Goal: Information Seeking & Learning: Find specific fact

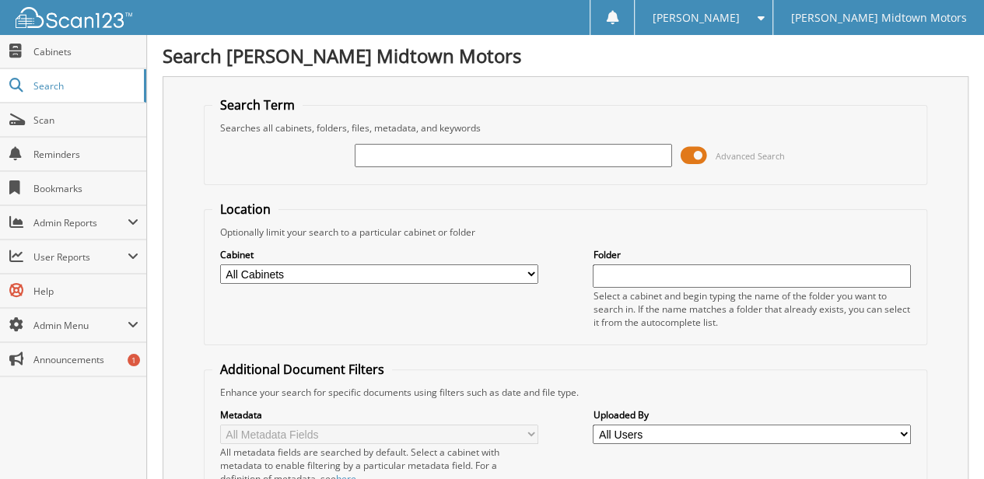
click at [533, 268] on select "All Cabinets 1945 MARKET LLC 2018 PAYABLES 2019 PAYABLES 2020 DEPOSIT/CREDIT CA…" at bounding box center [379, 274] width 318 height 19
select select "8022"
click at [220, 265] on select "All Cabinets 1945 MARKET LLC 2018 PAYABLES 2019 PAYABLES 2020 DEPOSIT/CREDIT CA…" at bounding box center [379, 274] width 318 height 19
click at [615, 269] on input "text" at bounding box center [752, 276] width 318 height 23
click at [390, 150] on input "text" at bounding box center [514, 155] width 318 height 23
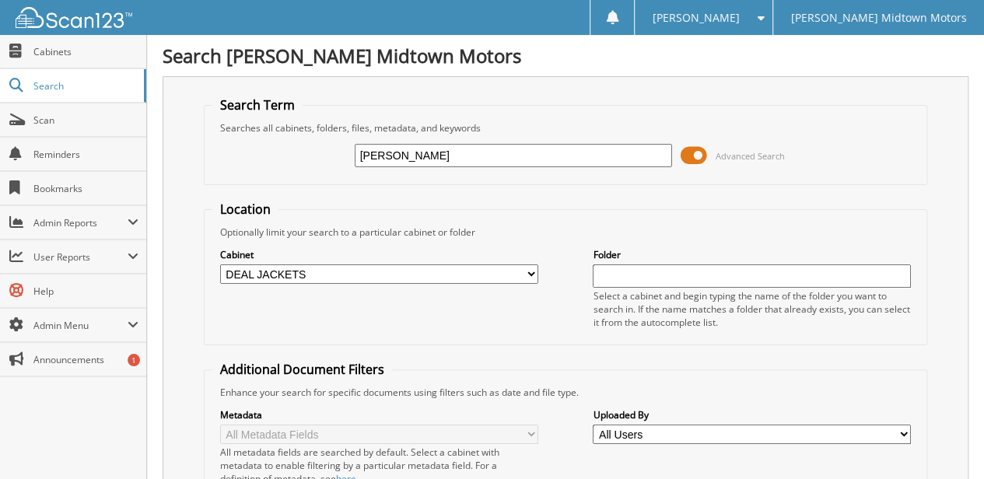
type input "[PERSON_NAME]"
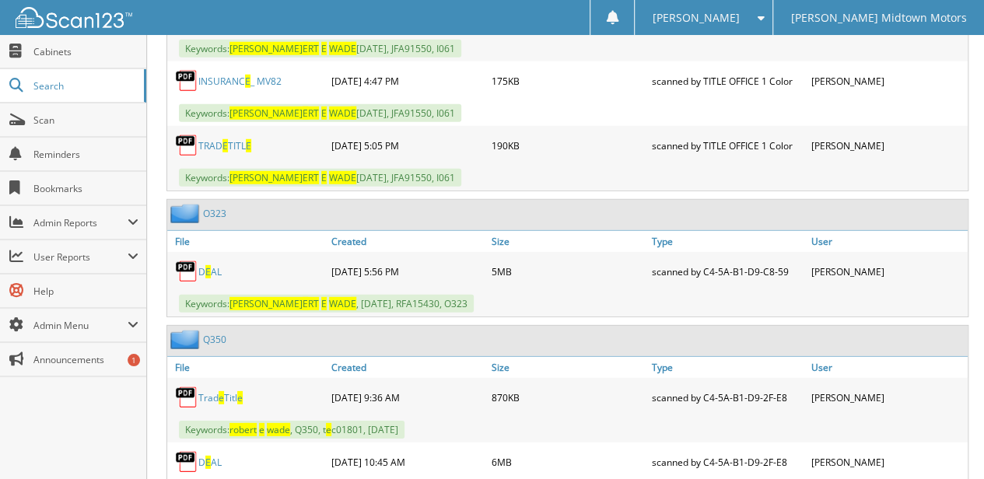
scroll to position [2187, 0]
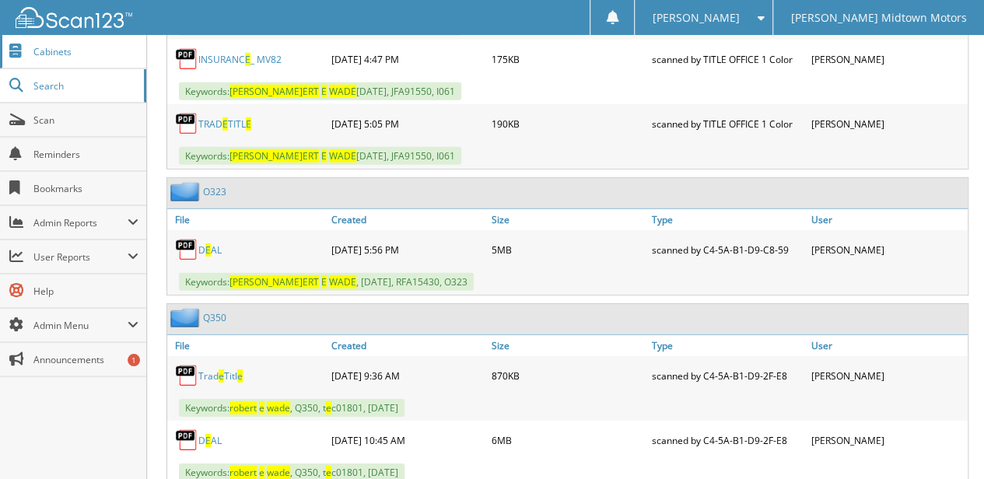
click at [58, 53] on span "Cabinets" at bounding box center [85, 51] width 105 height 13
